Goal: Information Seeking & Learning: Learn about a topic

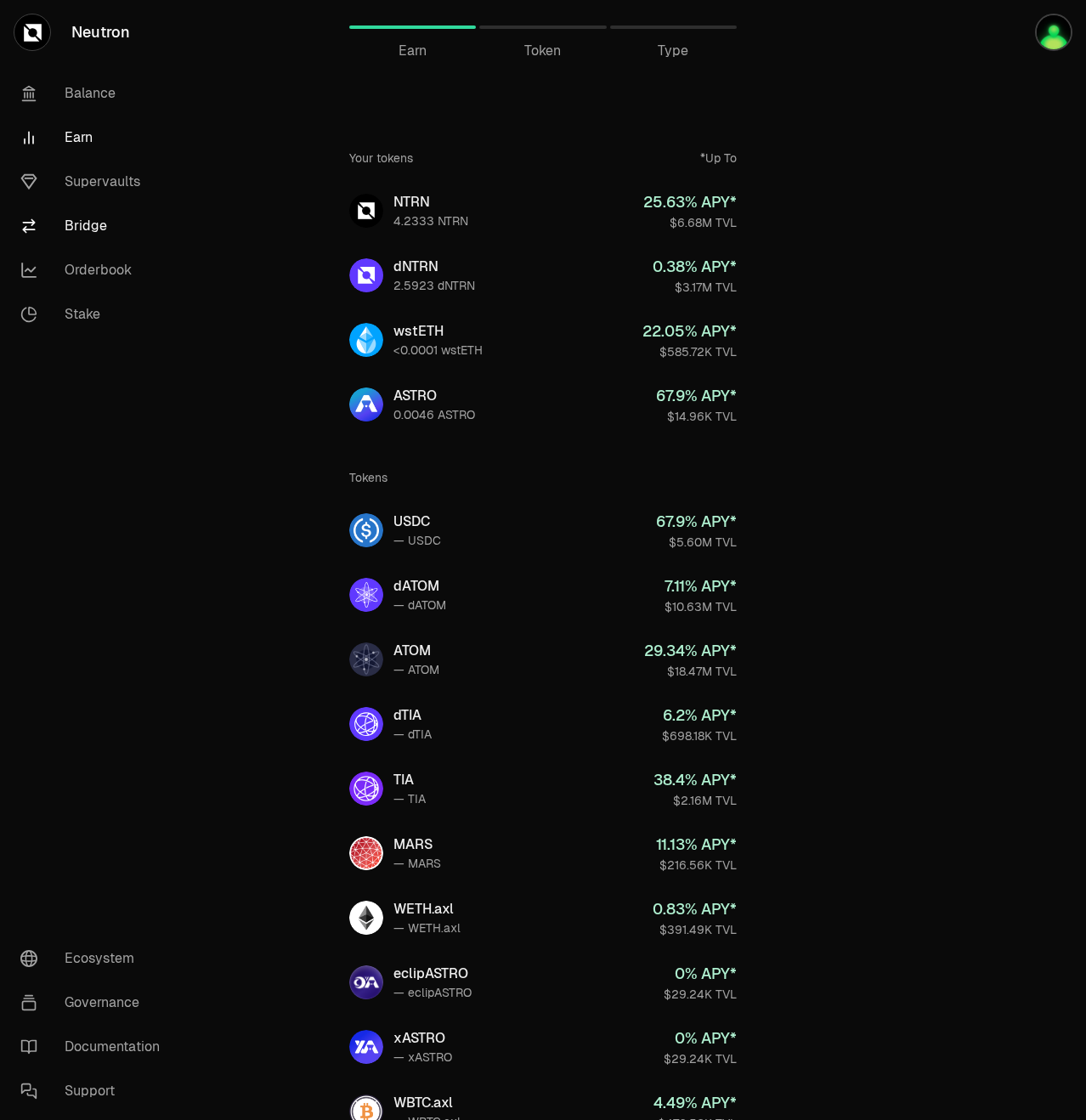
click at [131, 219] on link "Bridge" at bounding box center [95, 225] width 177 height 44
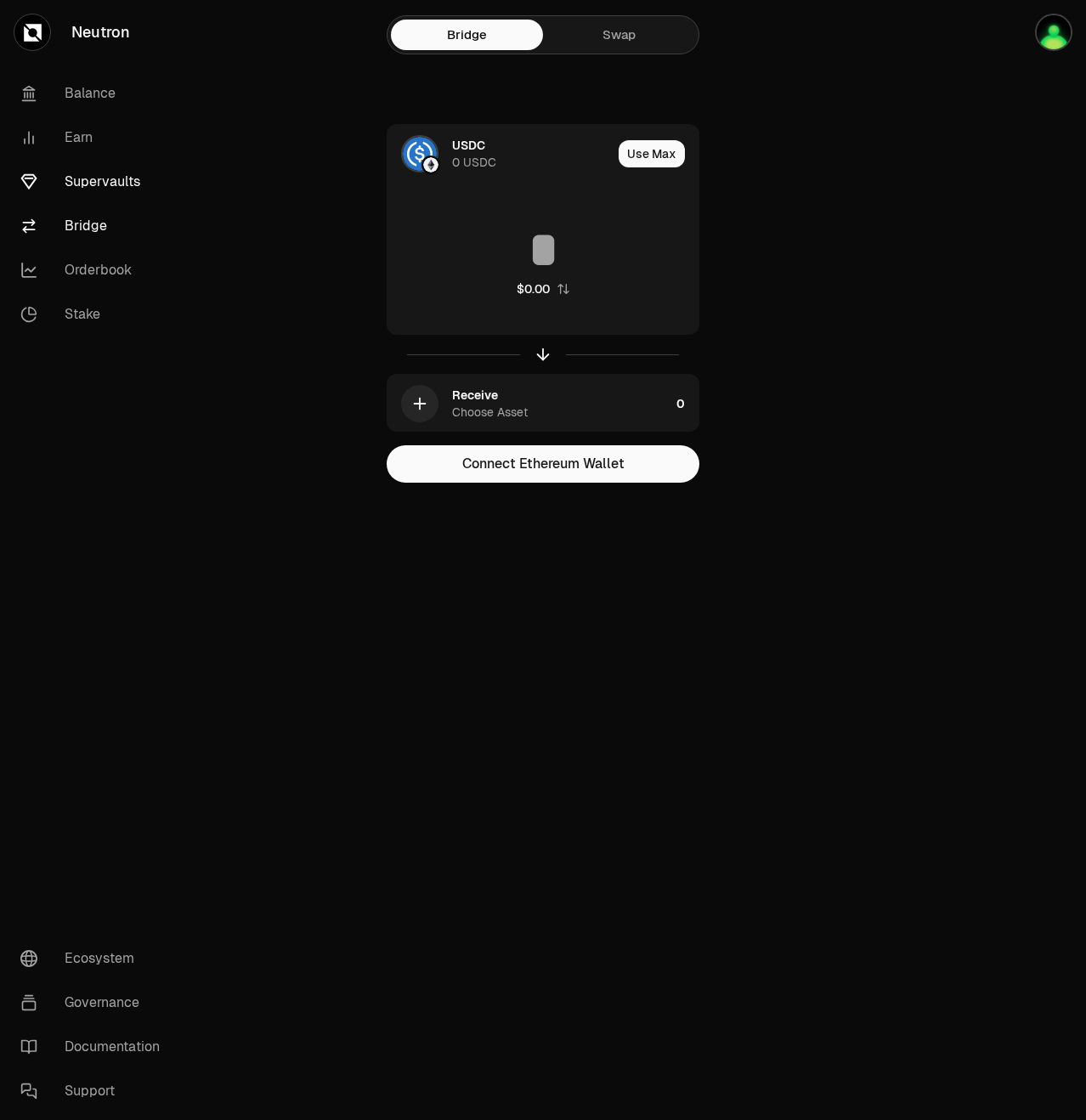
click at [83, 194] on link "Supervaults" at bounding box center [95, 181] width 177 height 44
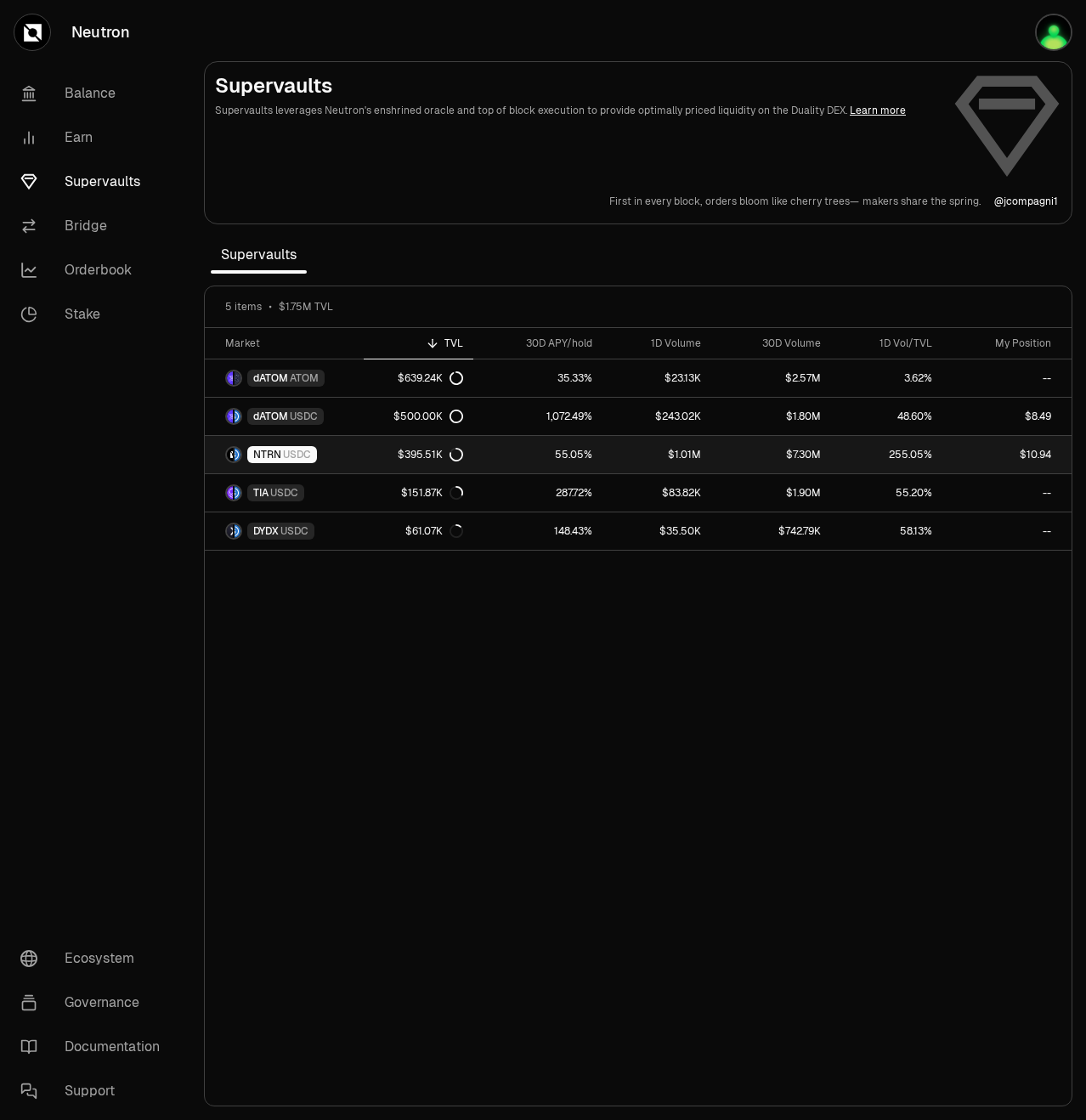
click at [359, 449] on link "NTRN USDC" at bounding box center [284, 454] width 159 height 37
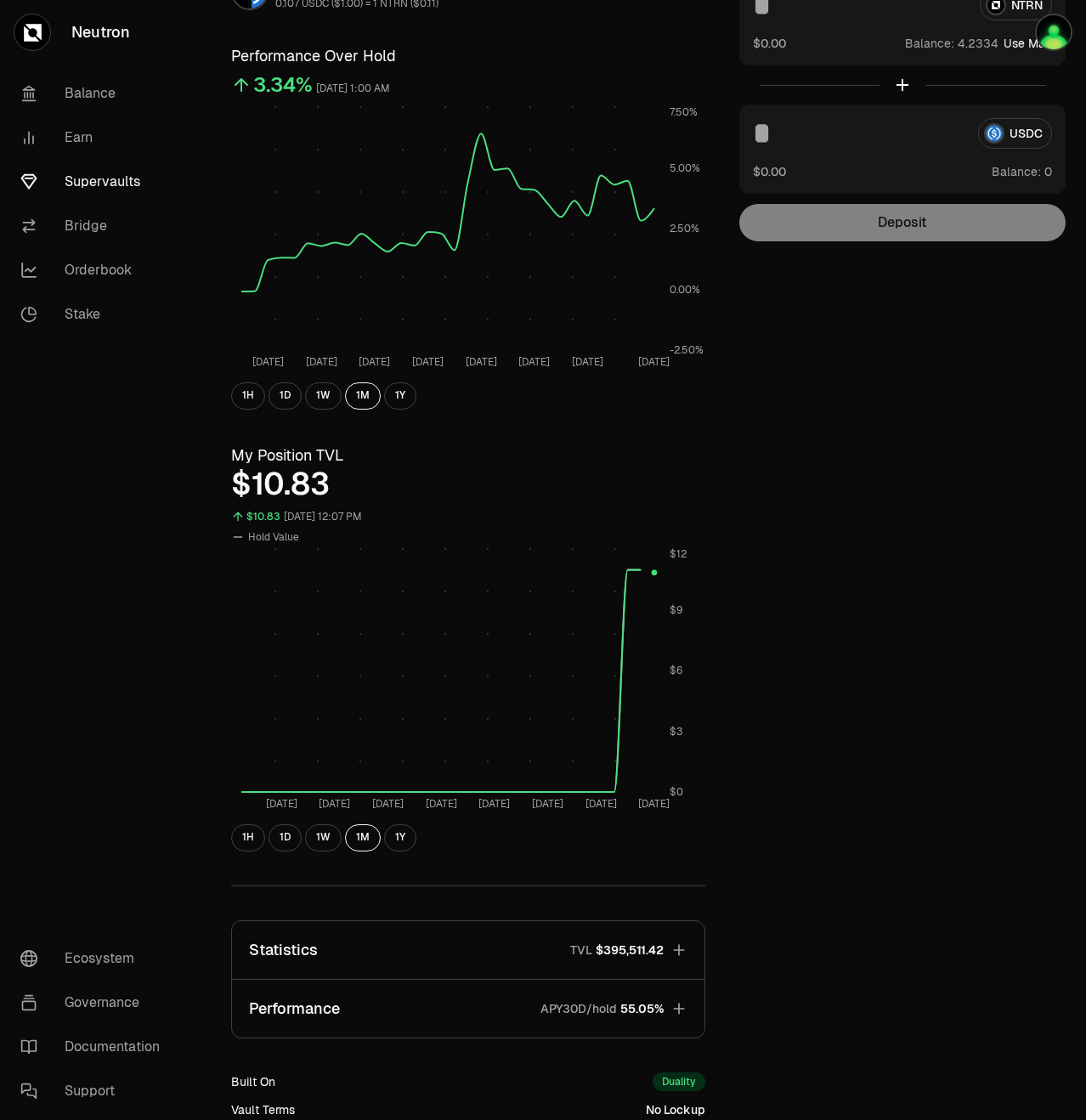
scroll to position [354, 0]
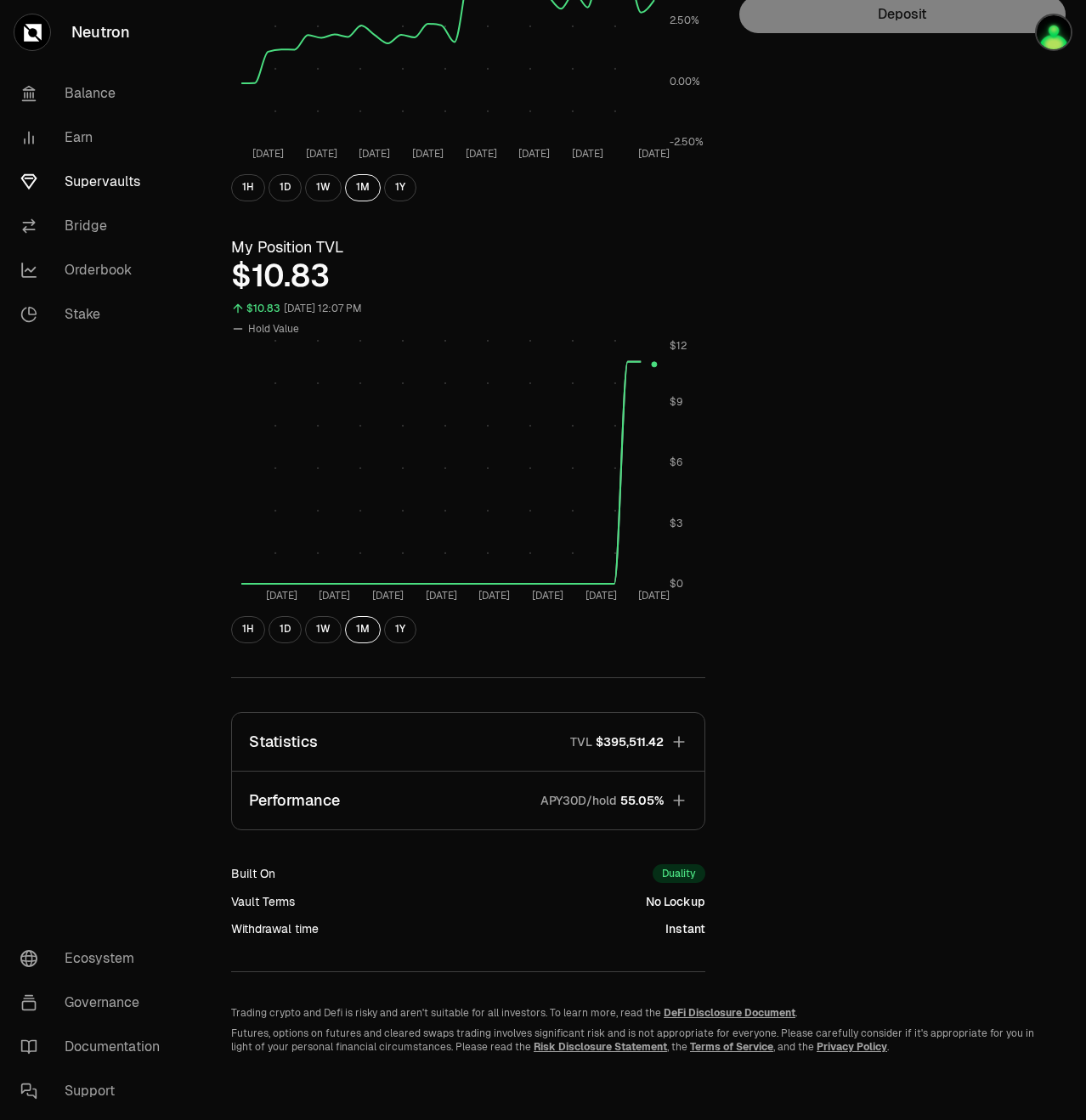
click at [679, 801] on icon "button" at bounding box center [678, 799] width 11 height 11
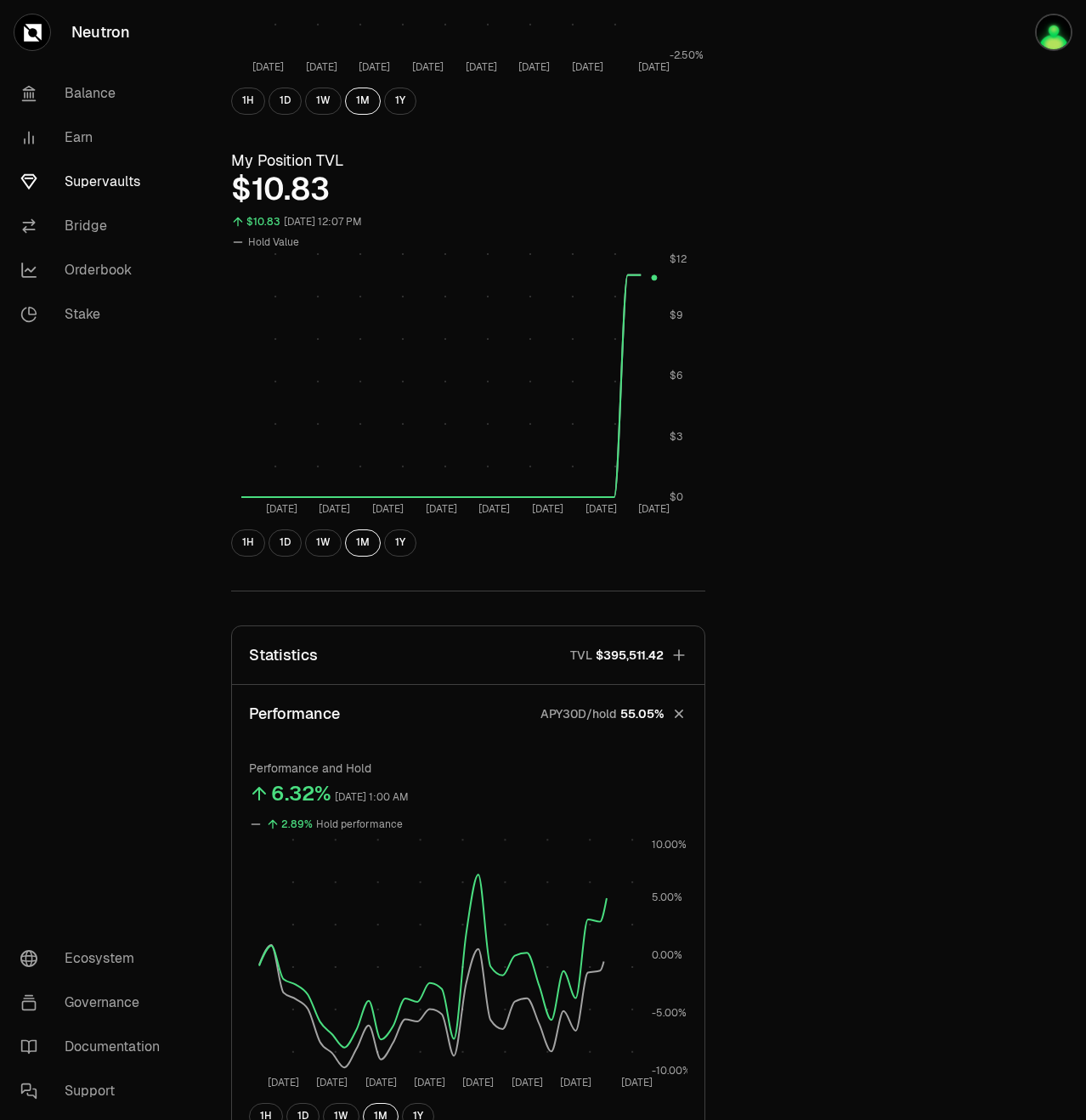
scroll to position [524, 0]
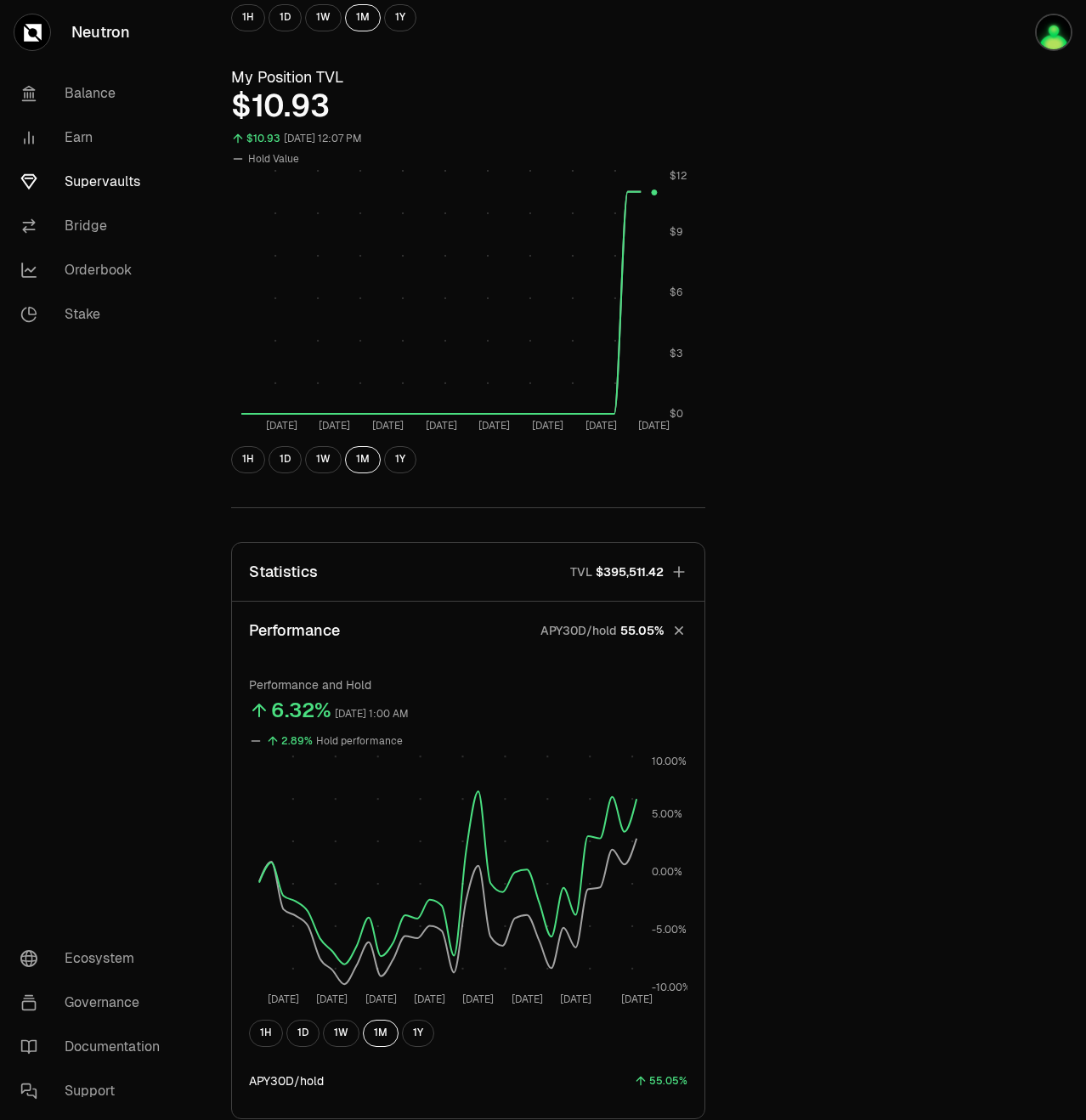
click at [677, 639] on icon "button" at bounding box center [679, 630] width 24 height 24
